Goal: Task Accomplishment & Management: Manage account settings

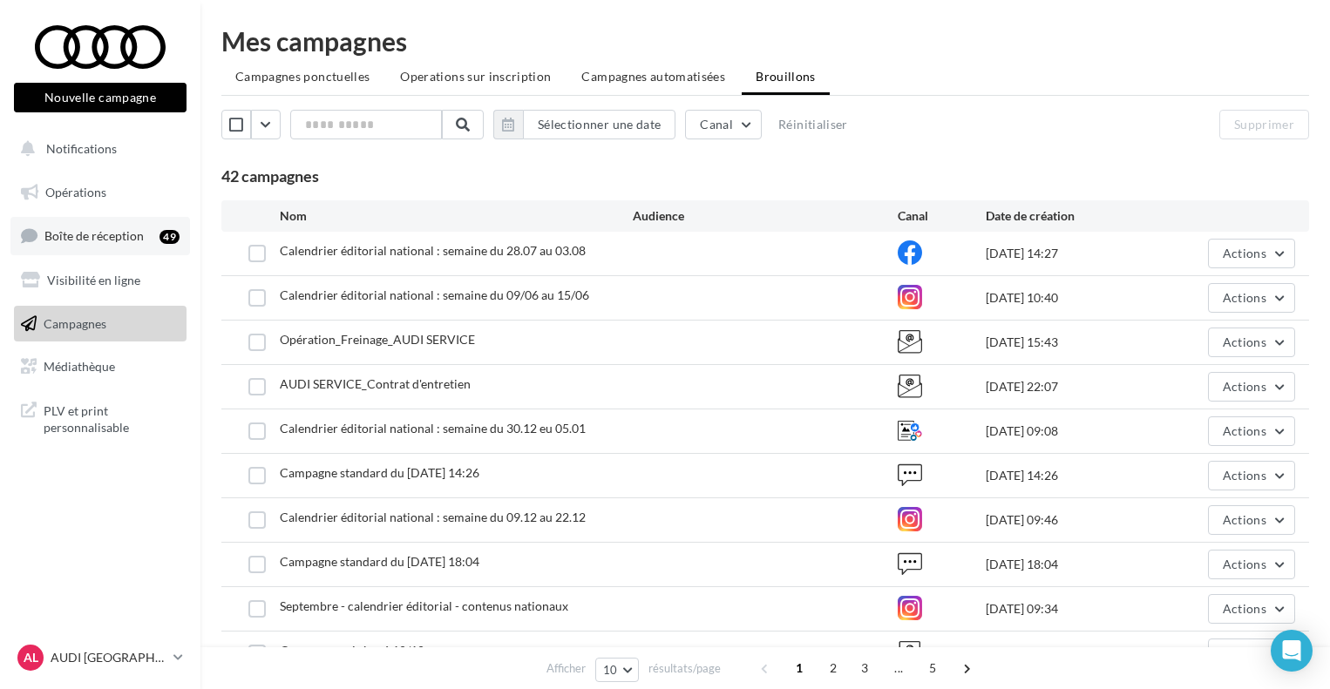
click at [139, 239] on span "Boîte de réception" at bounding box center [93, 235] width 99 height 15
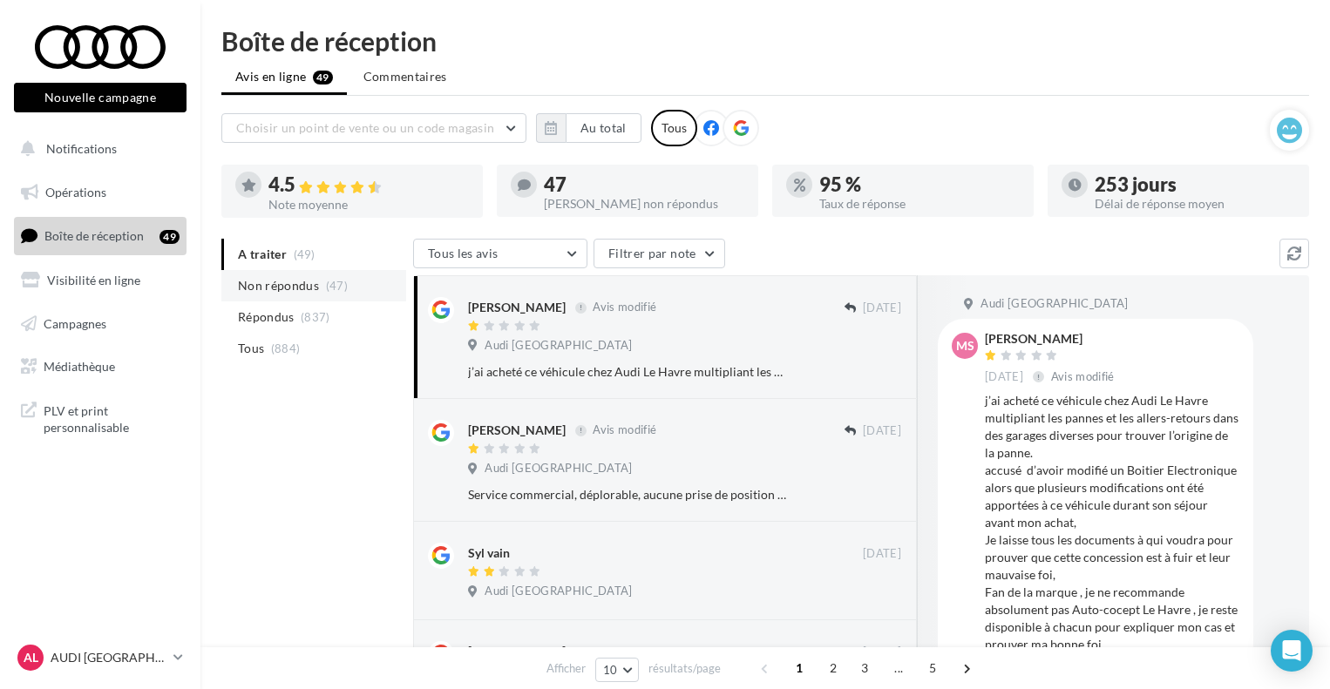
click at [249, 277] on span "Non répondus" at bounding box center [278, 285] width 81 height 17
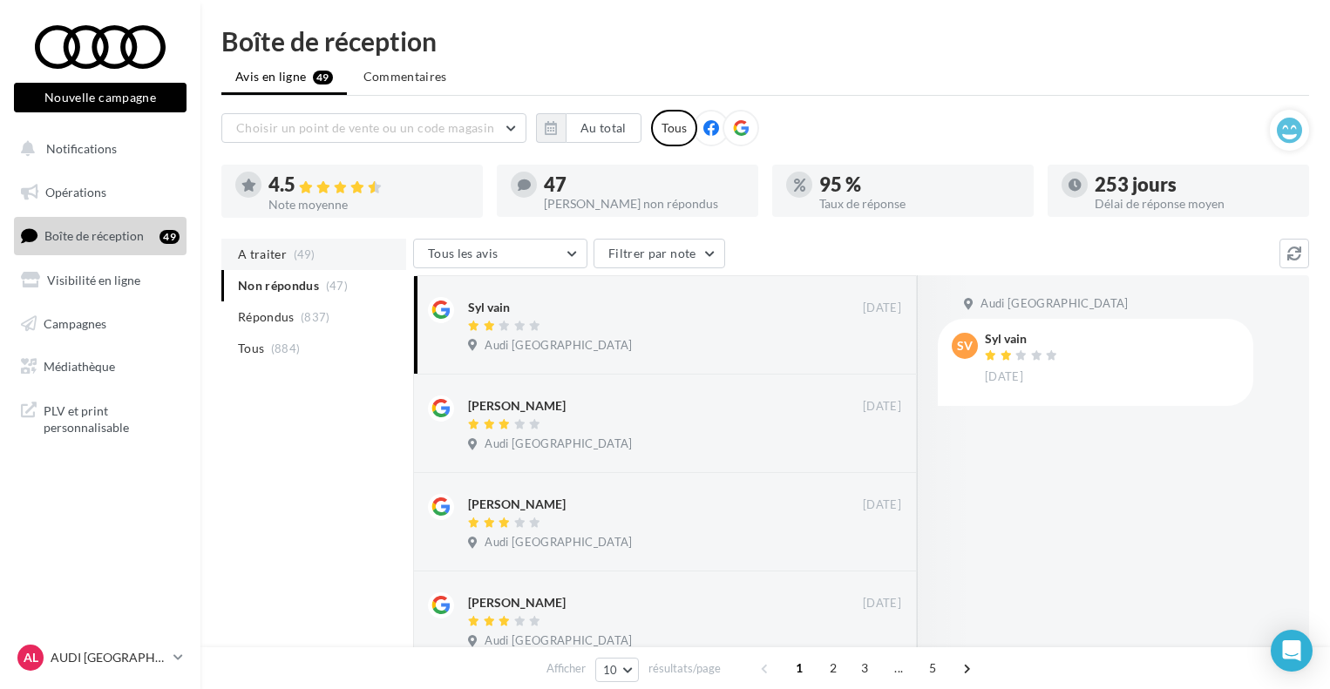
click at [267, 262] on span "A traiter" at bounding box center [262, 254] width 49 height 17
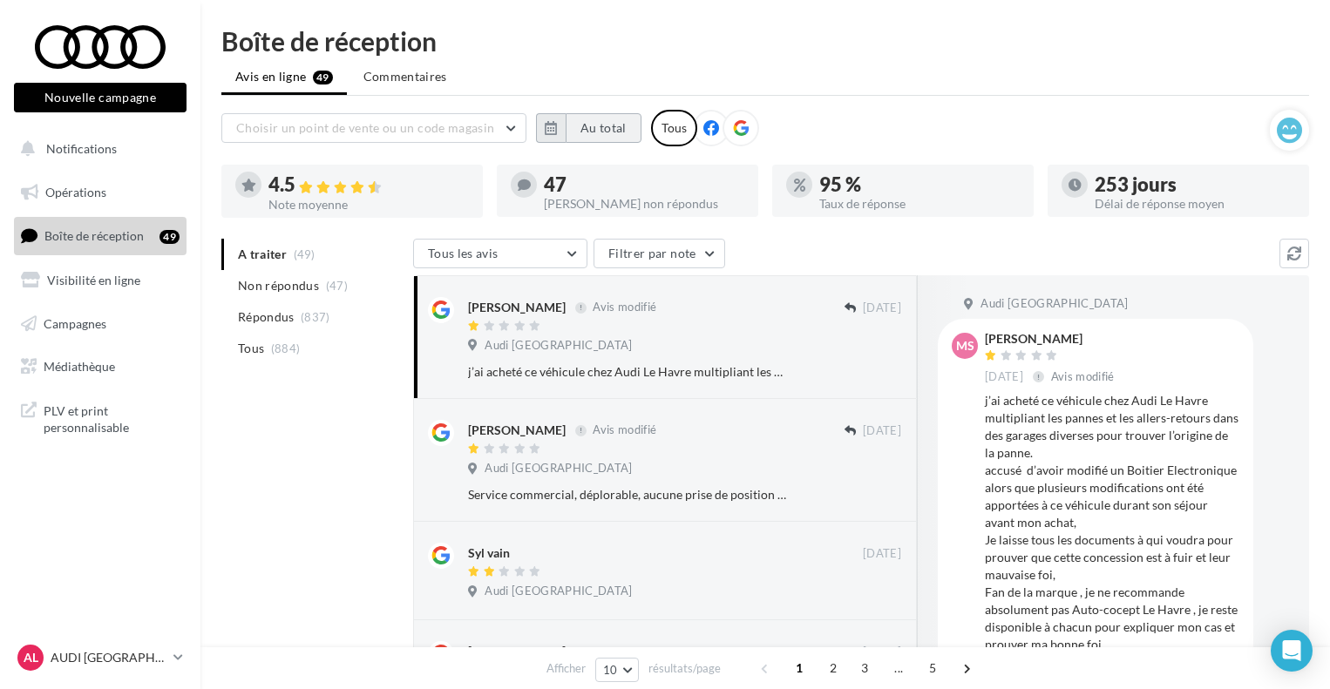
click at [612, 132] on button "Au total" at bounding box center [603, 128] width 76 height 30
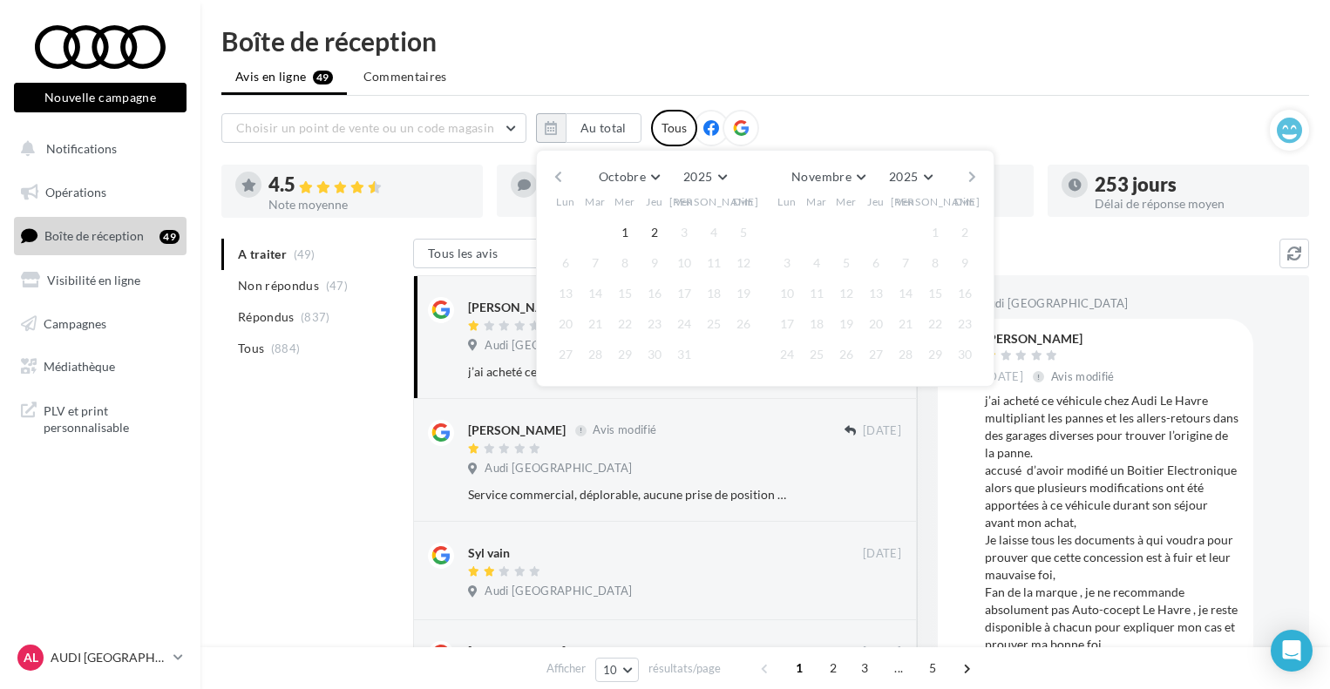
click at [553, 179] on button "button" at bounding box center [558, 177] width 15 height 24
click at [568, 350] on button "29" at bounding box center [565, 355] width 26 height 26
click at [591, 350] on button "30" at bounding box center [595, 355] width 26 height 26
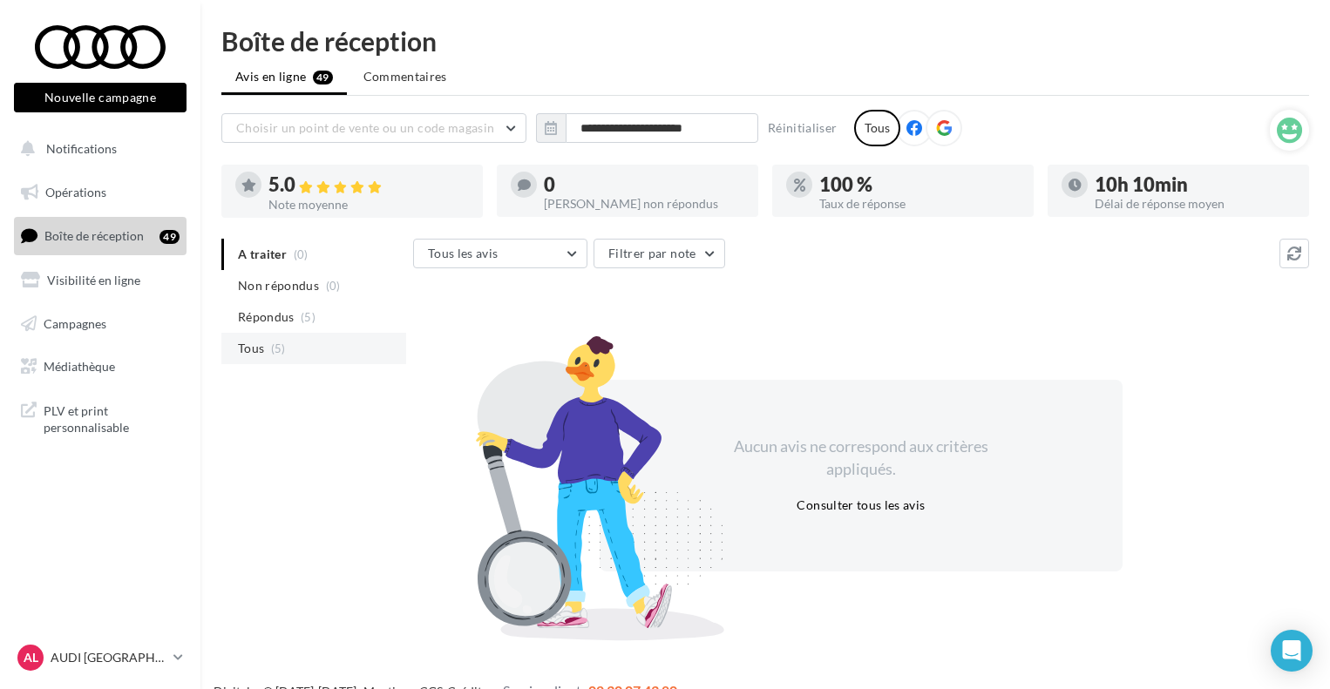
click at [281, 341] on li "Tous (5)" at bounding box center [313, 348] width 185 height 31
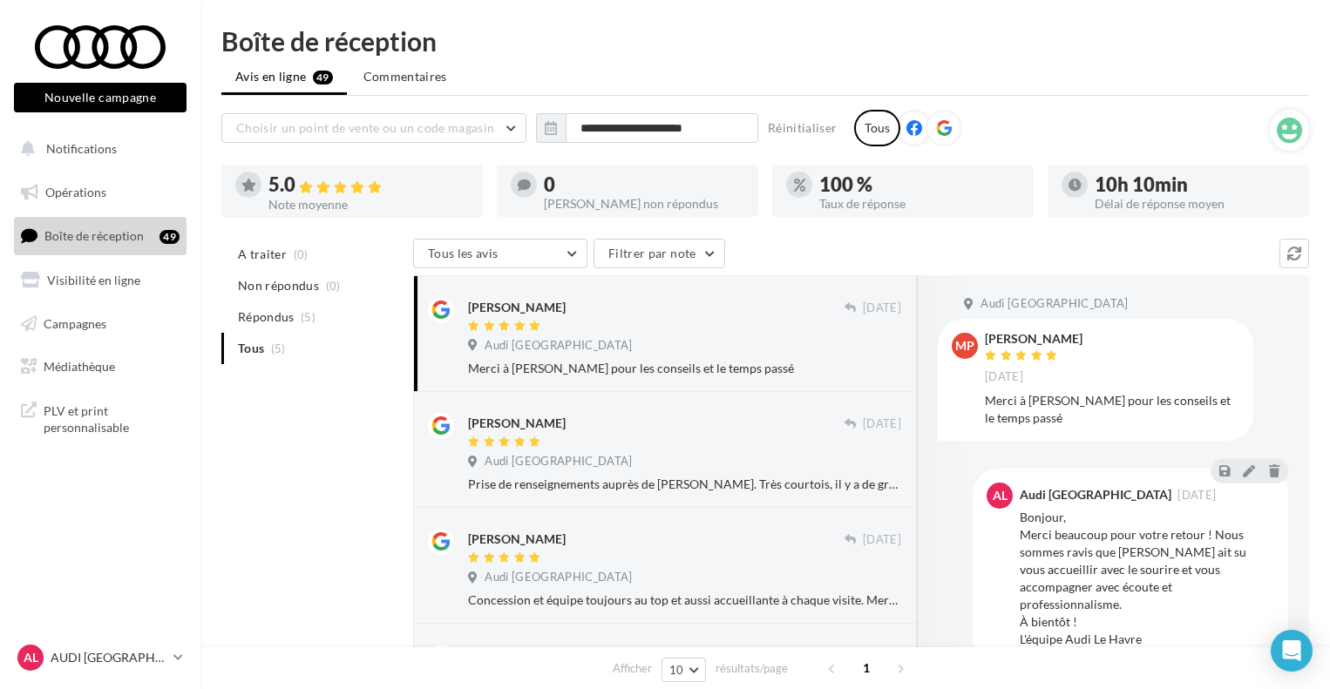
click at [107, 227] on link "Boîte de réception 49" at bounding box center [99, 235] width 179 height 37
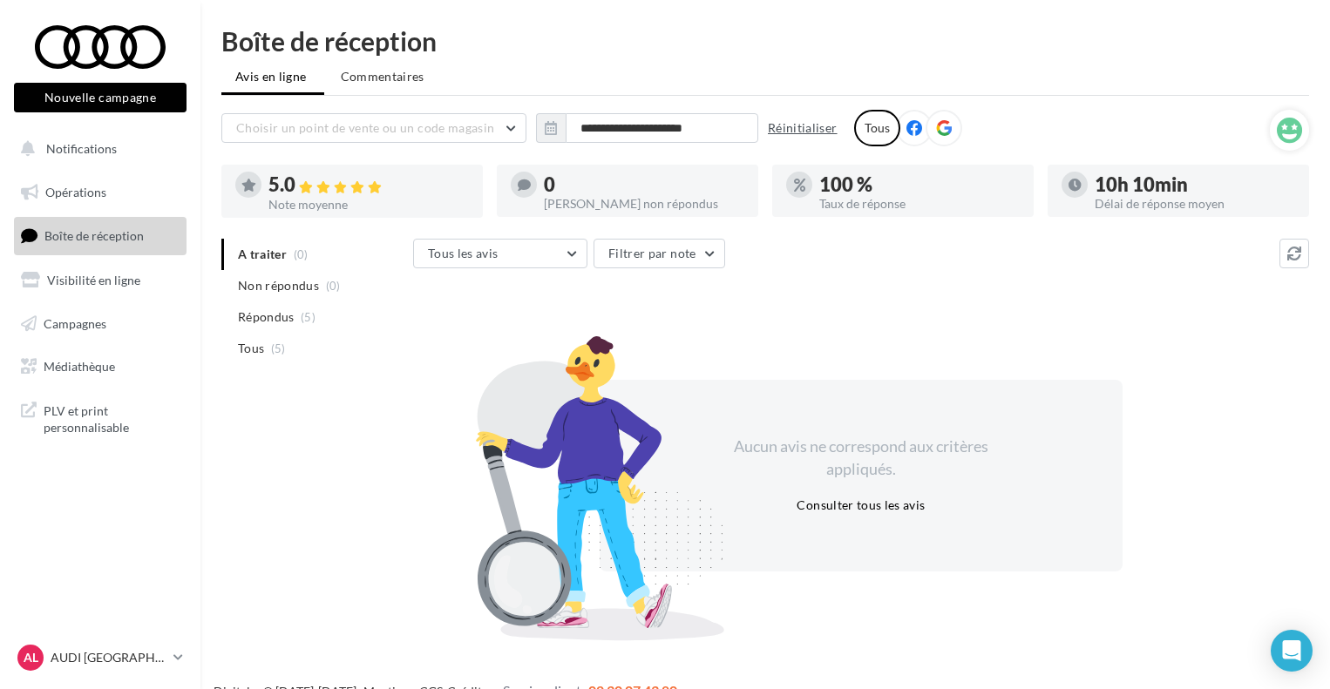
click at [803, 128] on button "Réinitialiser" at bounding box center [803, 128] width 84 height 21
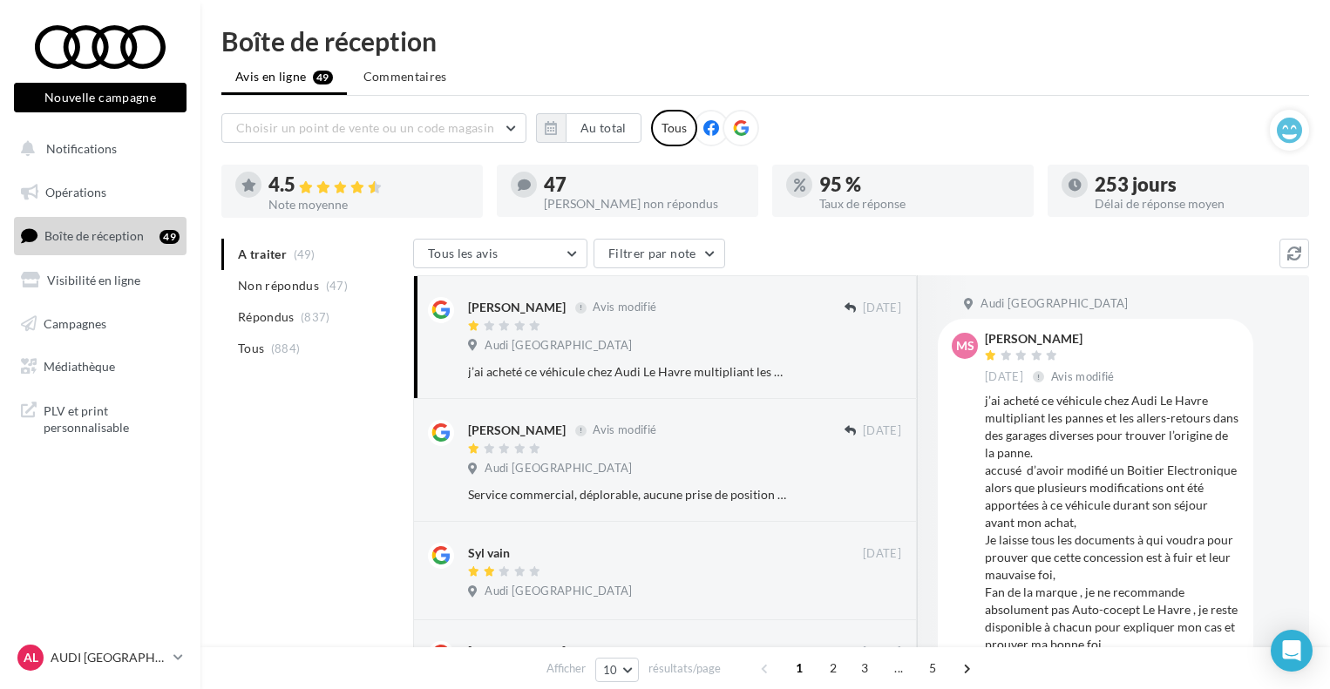
scroll to position [251, 0]
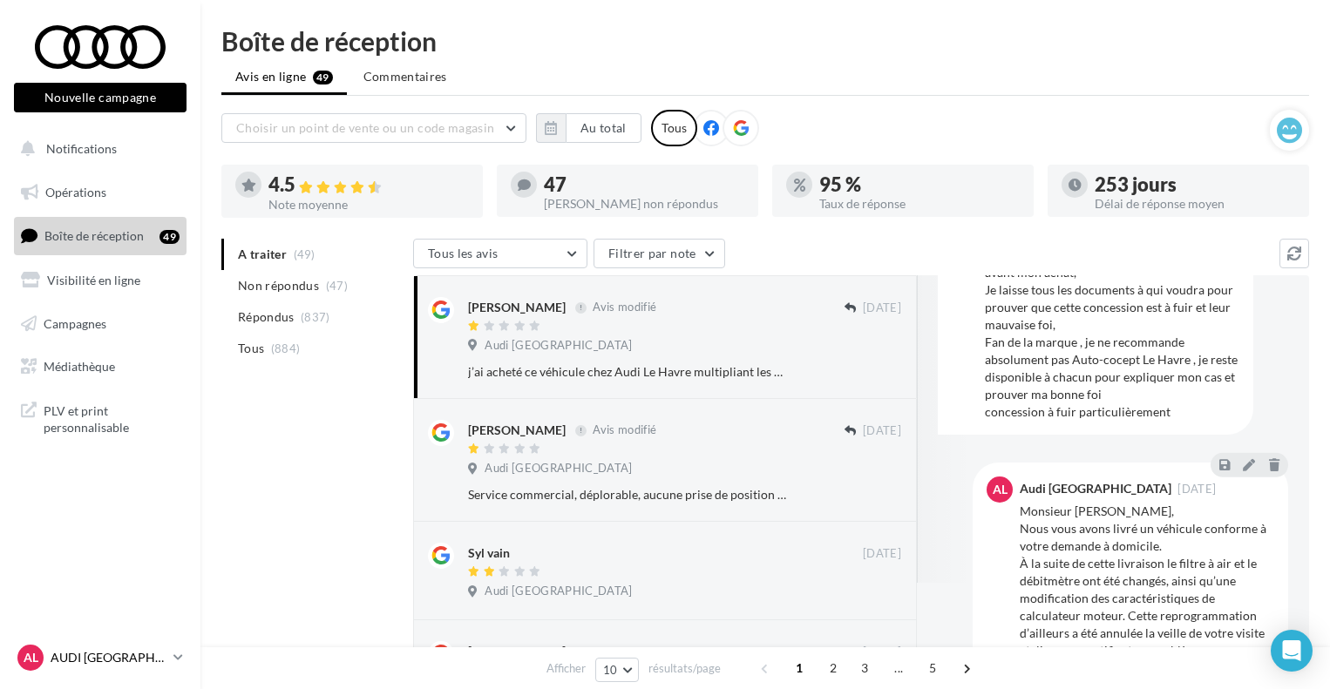
click at [179, 650] on link "AL AUDI LE HAVRE audi-leha-ver" at bounding box center [100, 657] width 173 height 33
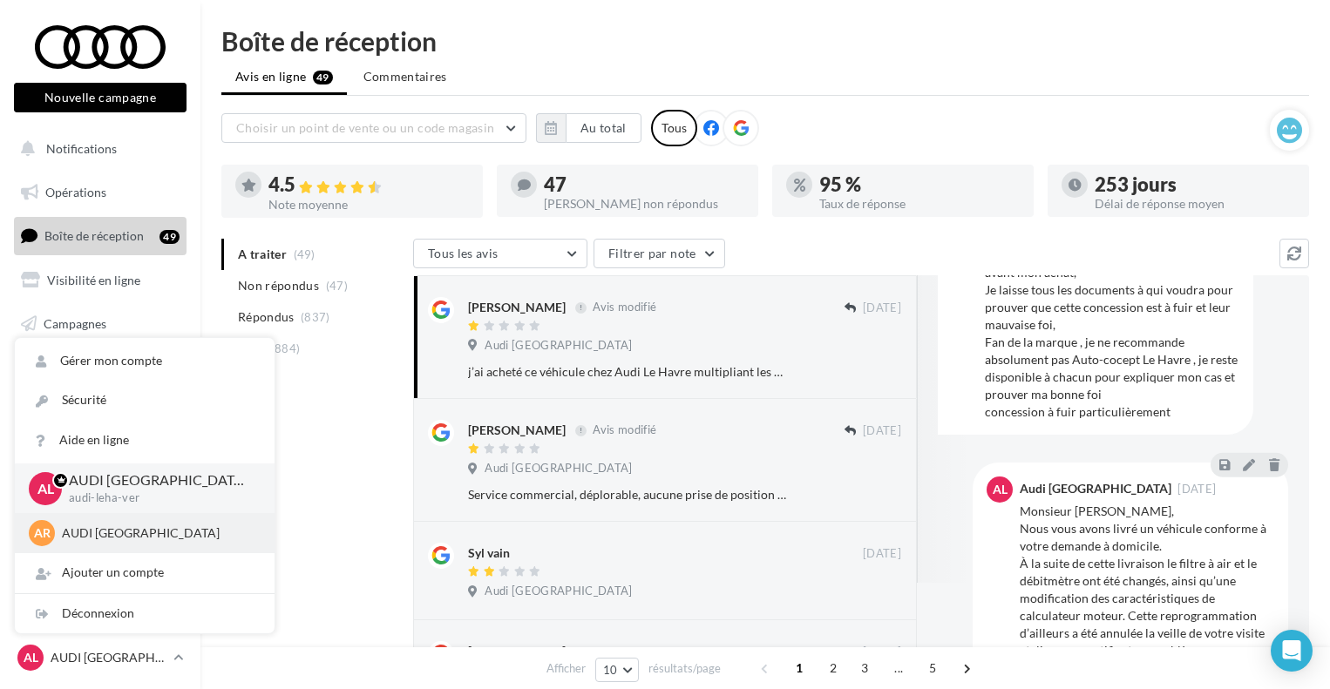
click at [154, 530] on p "AUDI ROUEN" at bounding box center [158, 533] width 192 height 17
